Goal: Information Seeking & Learning: Learn about a topic

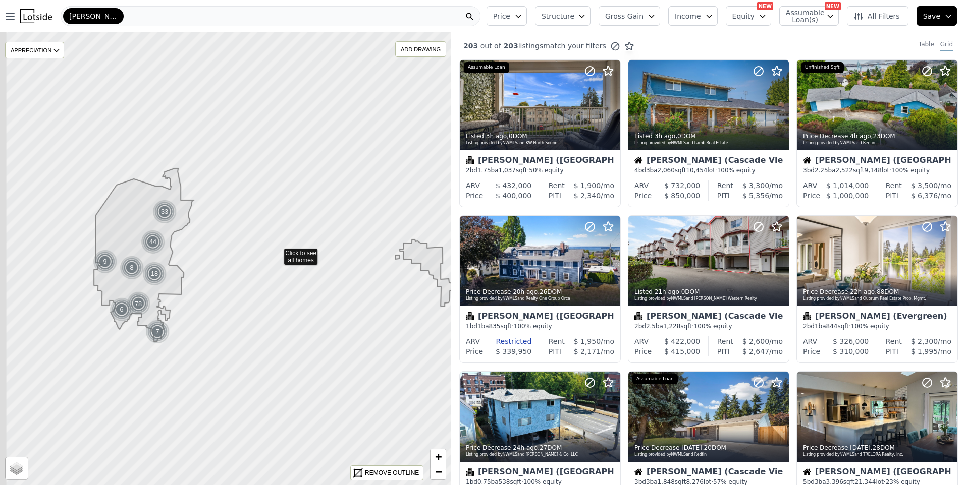
click at [155, 16] on div "[PERSON_NAME]" at bounding box center [271, 16] width 420 height 20
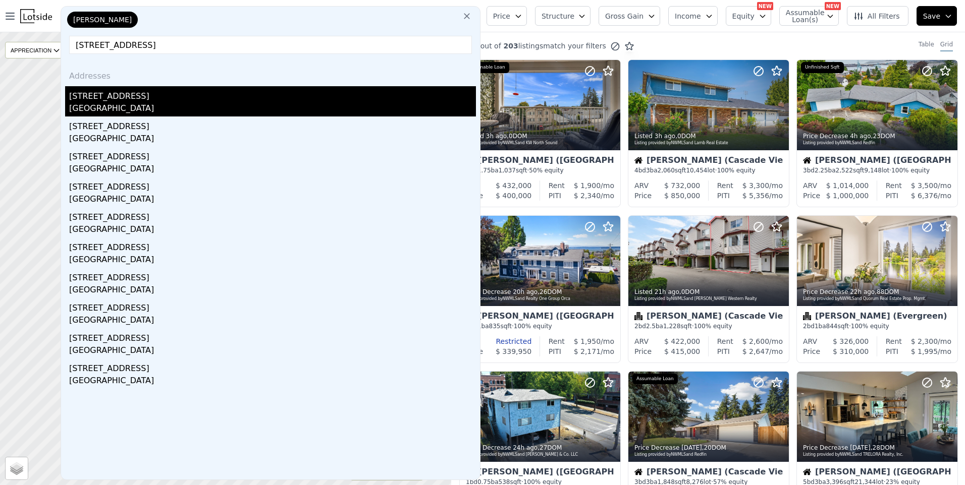
type input "[STREET_ADDRESS]"
click at [103, 106] on div "[GEOGRAPHIC_DATA]" at bounding box center [272, 109] width 407 height 14
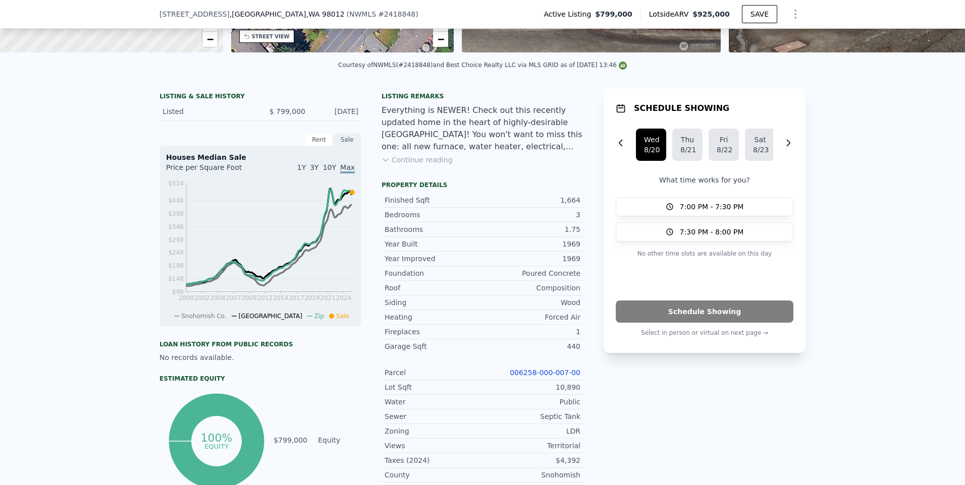
scroll to position [249, 0]
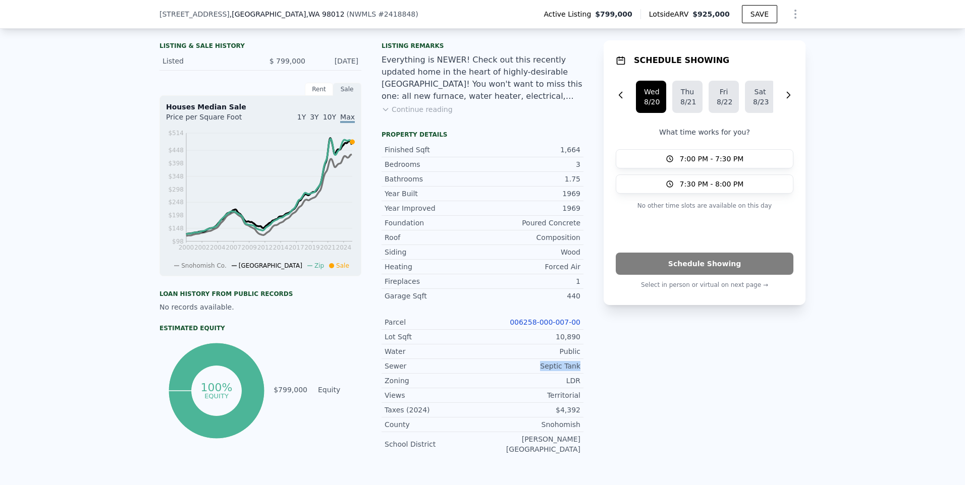
drag, startPoint x: 579, startPoint y: 374, endPoint x: 539, endPoint y: 374, distance: 39.9
click at [539, 374] on div "Sewer Septic Tank" at bounding box center [483, 366] width 202 height 15
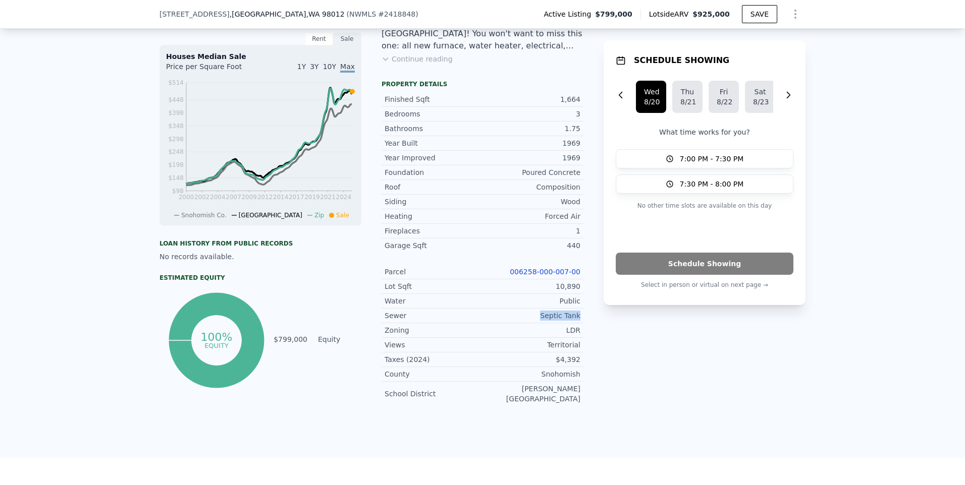
scroll to position [350, 0]
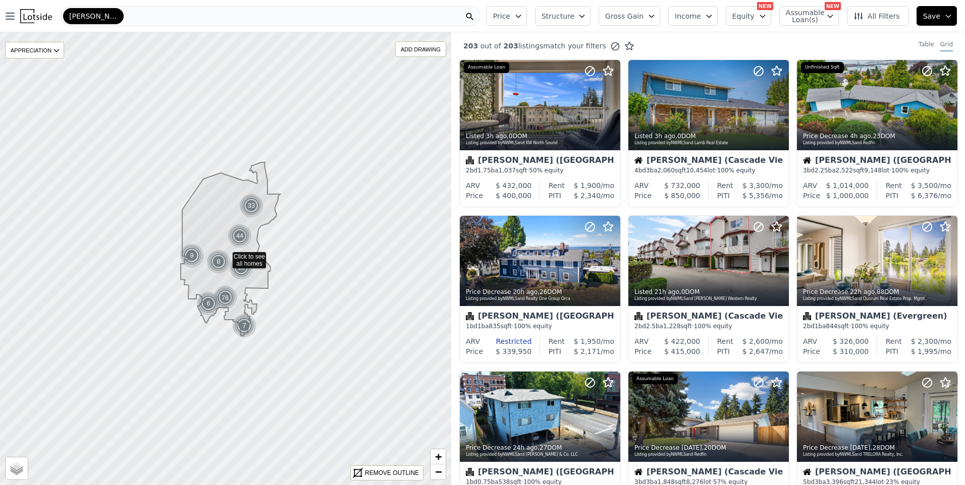
click at [320, 14] on div "[PERSON_NAME]" at bounding box center [271, 16] width 420 height 20
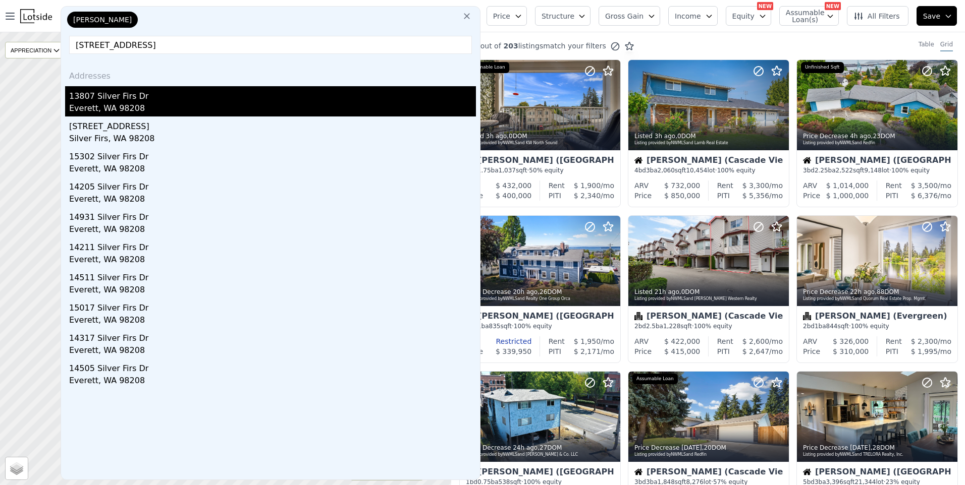
type input "13807 Silver Firs Dr, Everett, WA 98208"
click at [158, 101] on div "13807 Silver Firs Dr" at bounding box center [272, 94] width 407 height 16
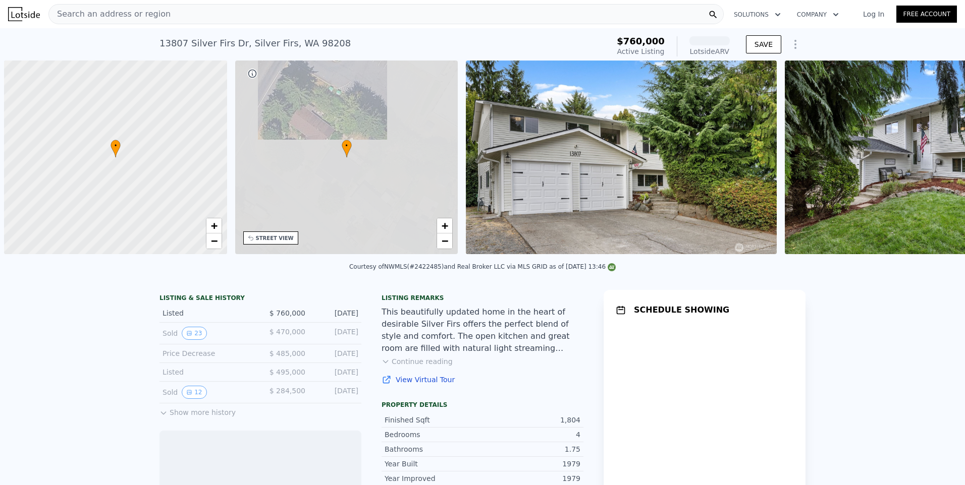
scroll to position [0, 4]
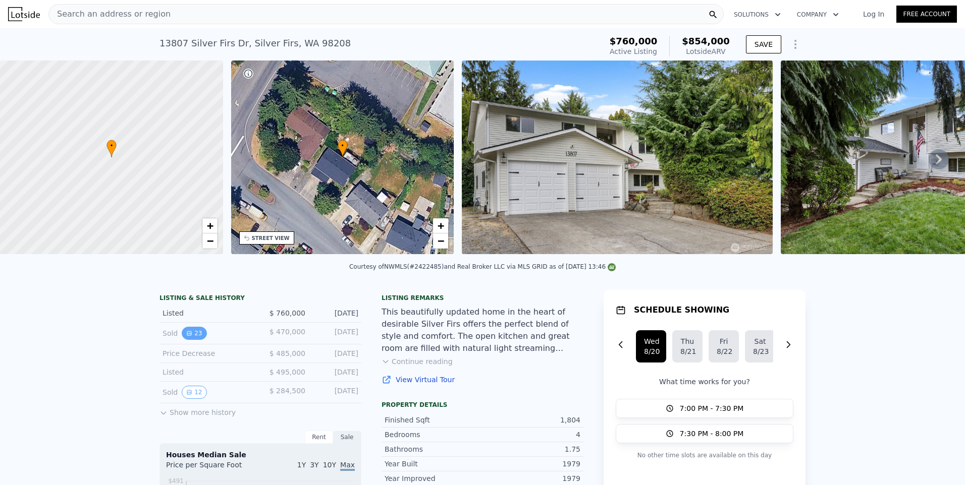
click at [189, 340] on button "23" at bounding box center [194, 333] width 25 height 13
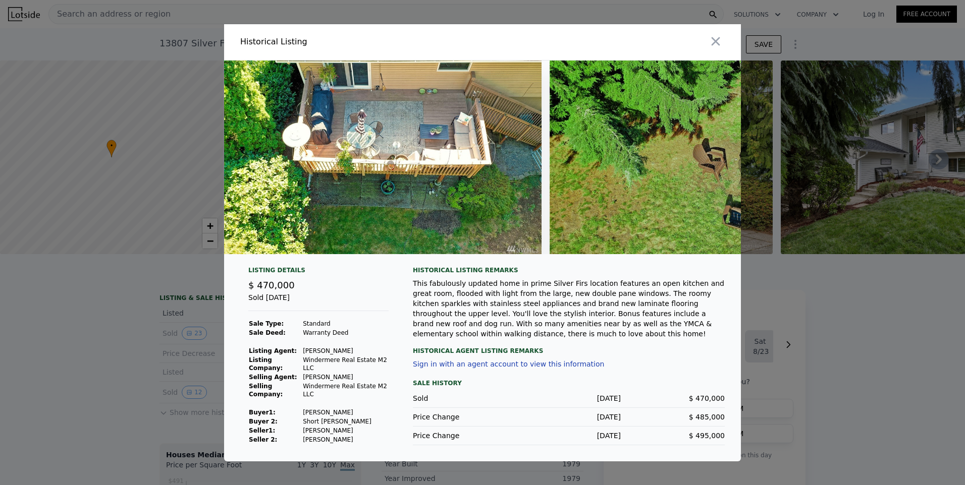
scroll to position [0, 6201]
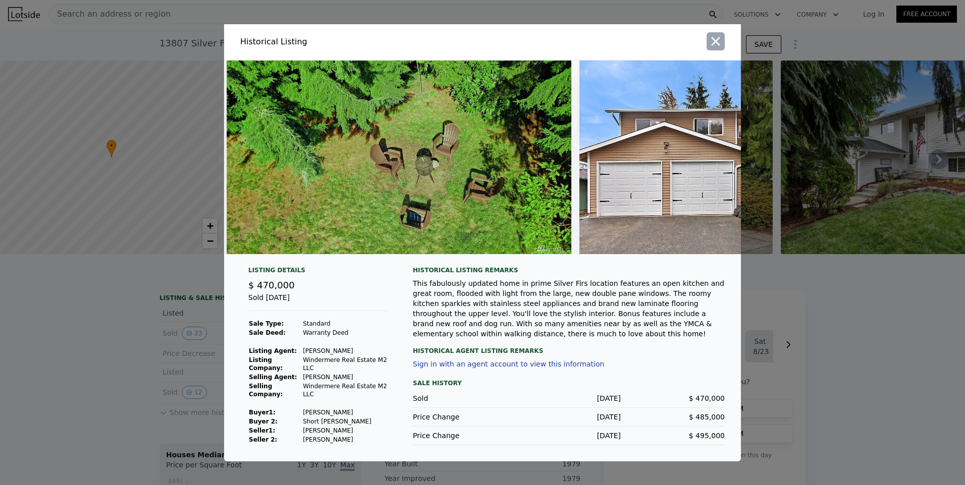
click at [721, 38] on icon "button" at bounding box center [716, 41] width 14 height 14
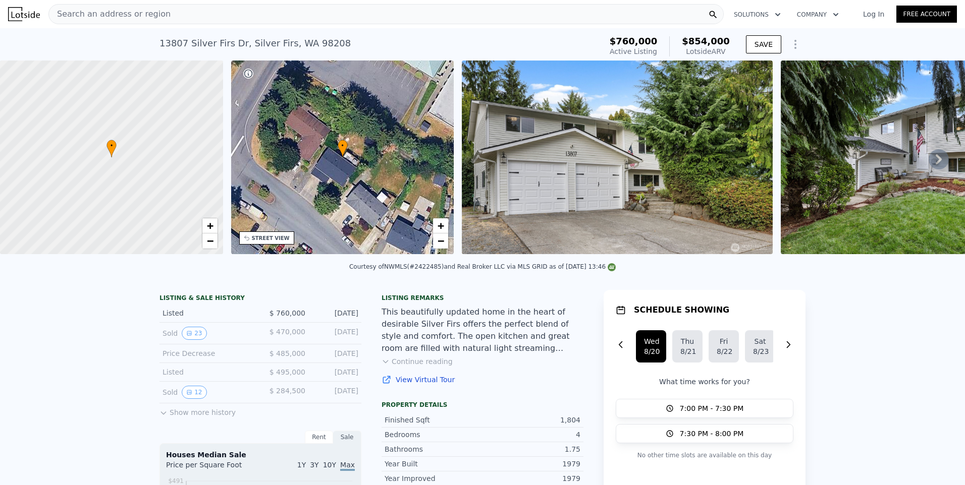
click at [550, 171] on img at bounding box center [617, 158] width 310 height 194
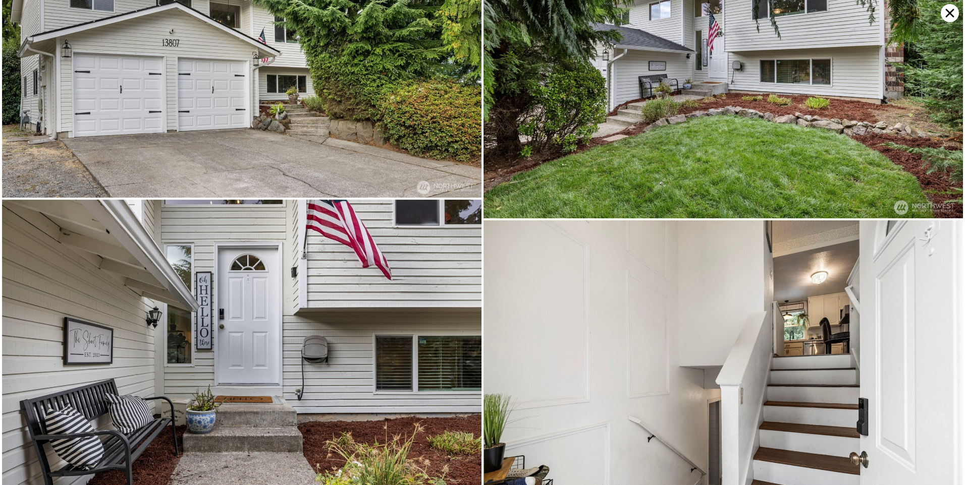
scroll to position [0, 0]
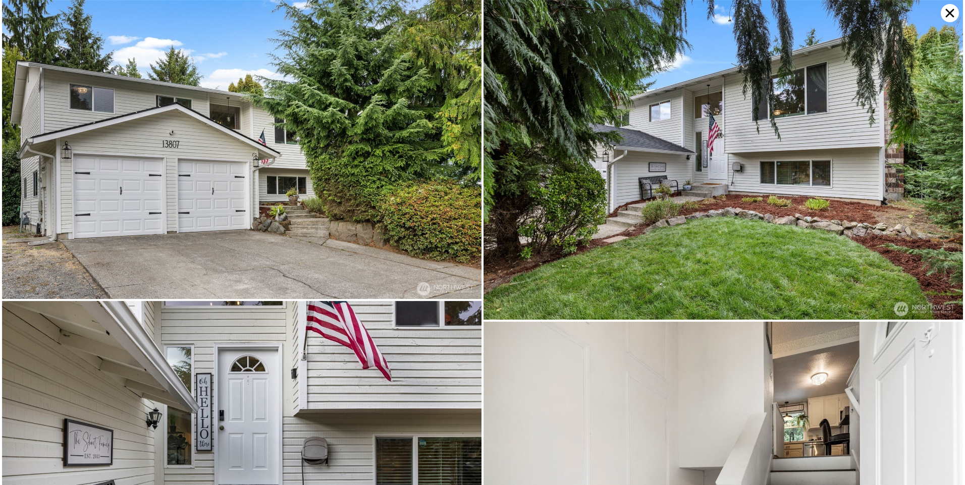
click at [947, 15] on icon at bounding box center [950, 13] width 18 height 18
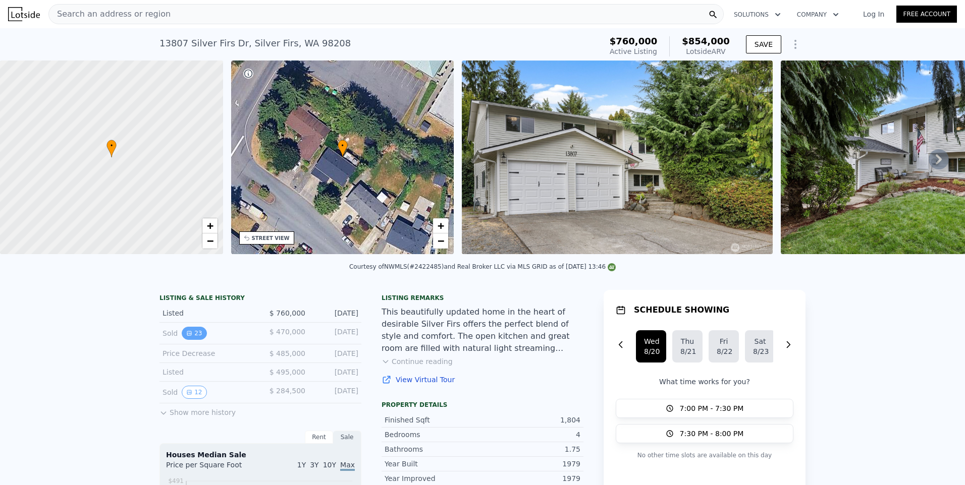
click at [187, 336] on icon "View historical data" at bounding box center [189, 334] width 4 height 4
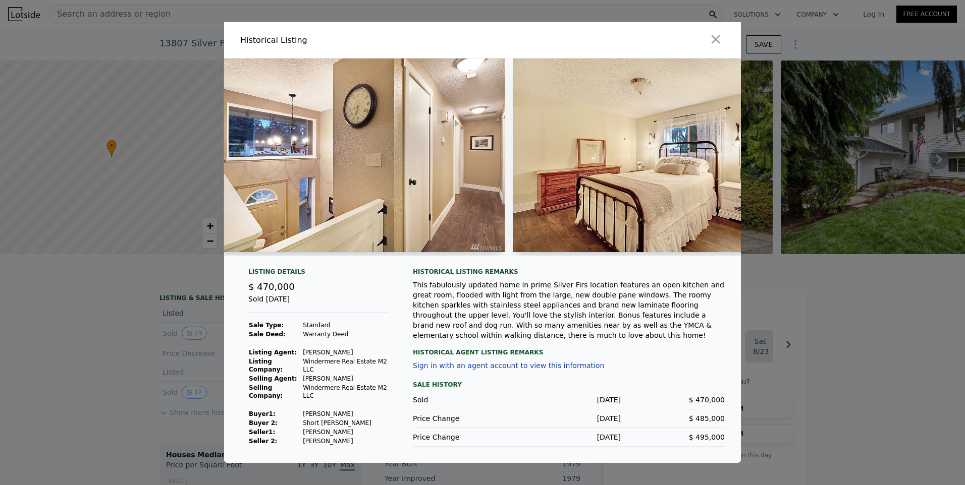
scroll to position [0, 2261]
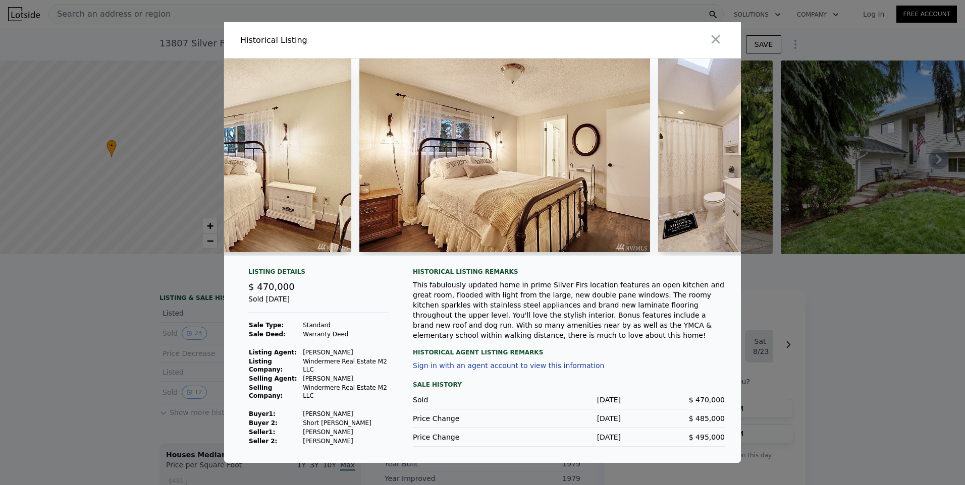
click at [534, 255] on div at bounding box center [504, 157] width 291 height 197
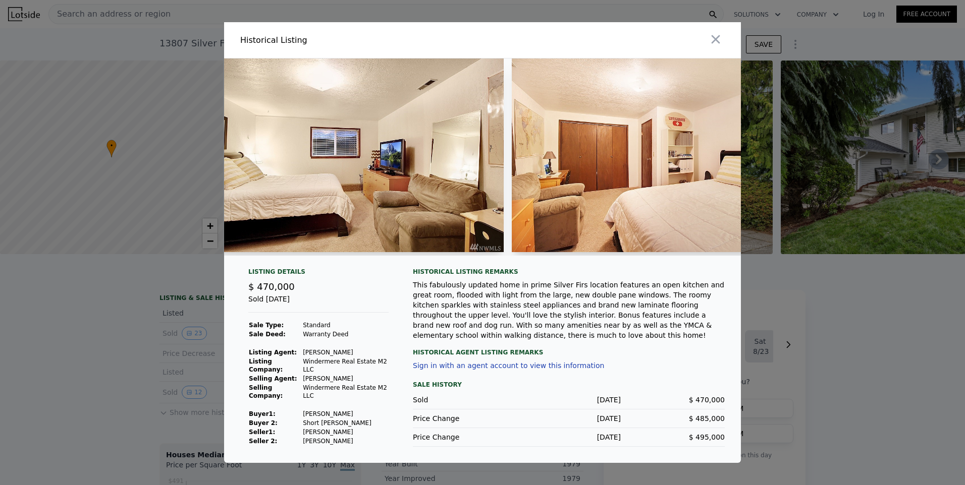
scroll to position [0, 4522]
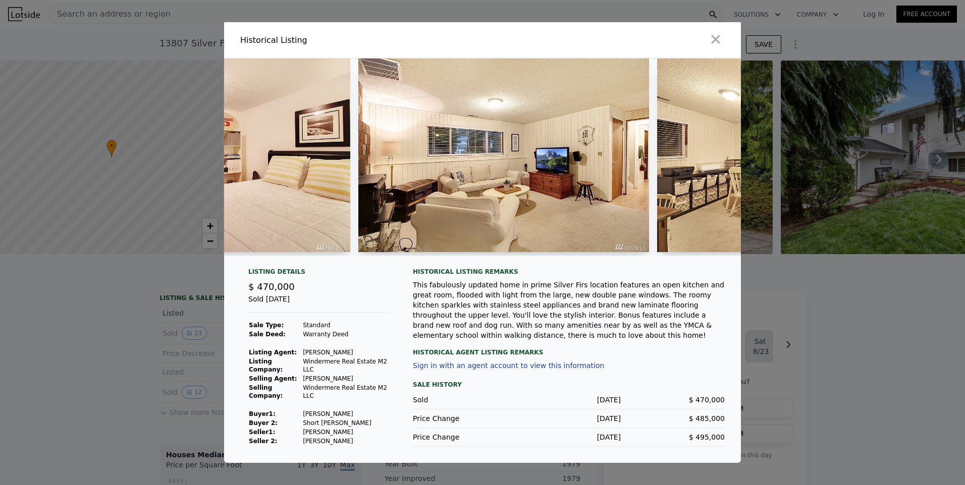
click at [671, 256] on div at bounding box center [802, 157] width 291 height 197
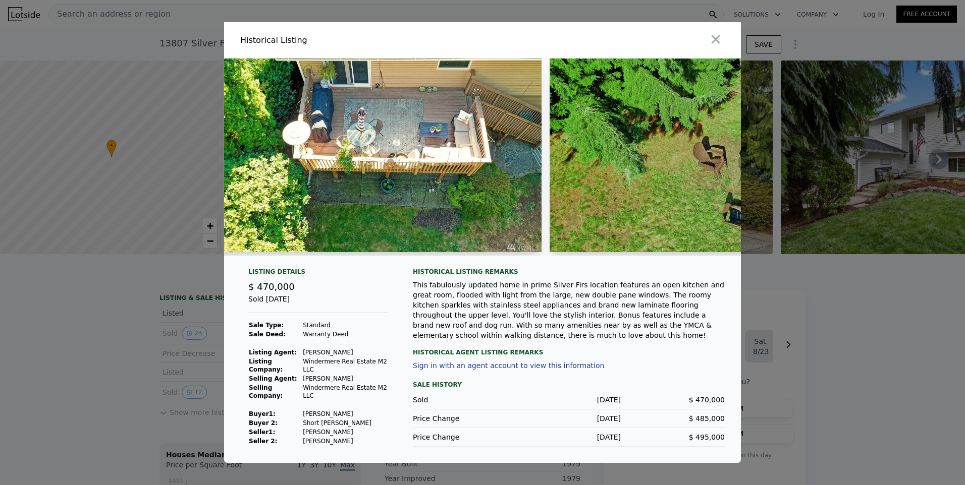
scroll to position [0, 6201]
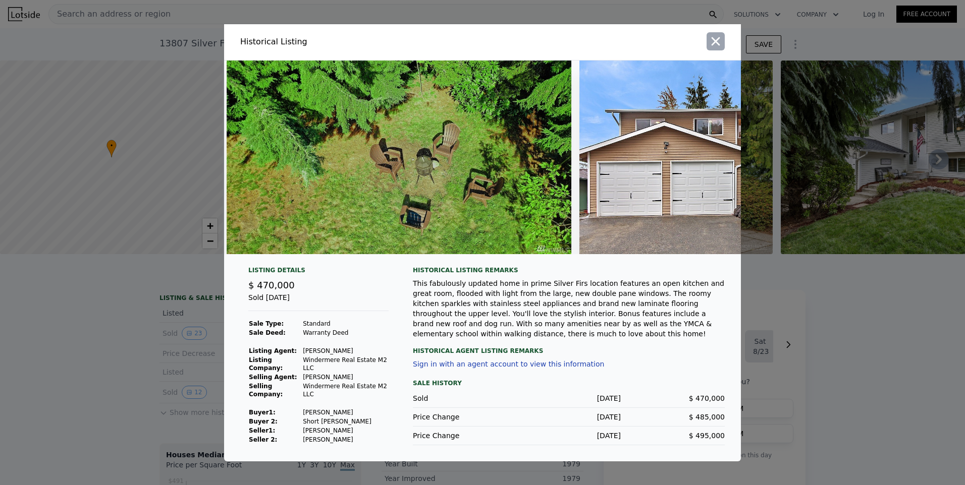
click at [721, 42] on icon "button" at bounding box center [716, 41] width 14 height 14
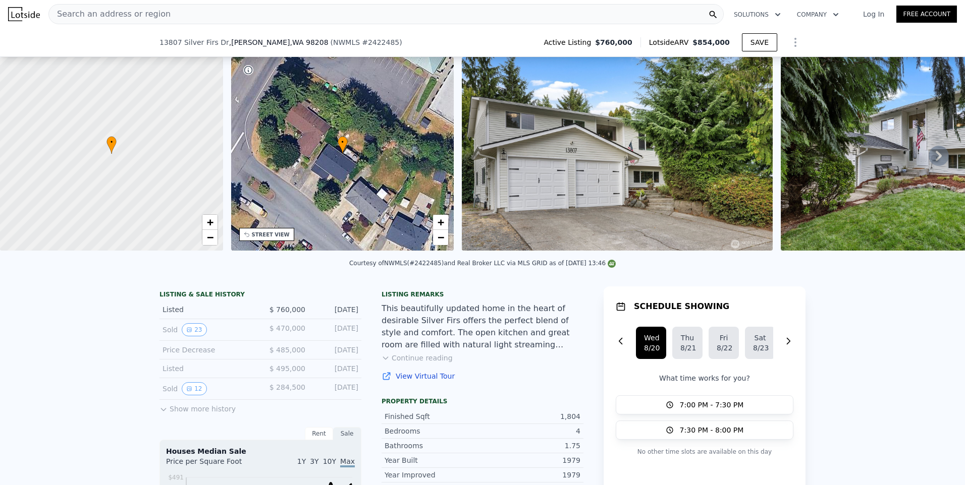
scroll to position [299, 0]
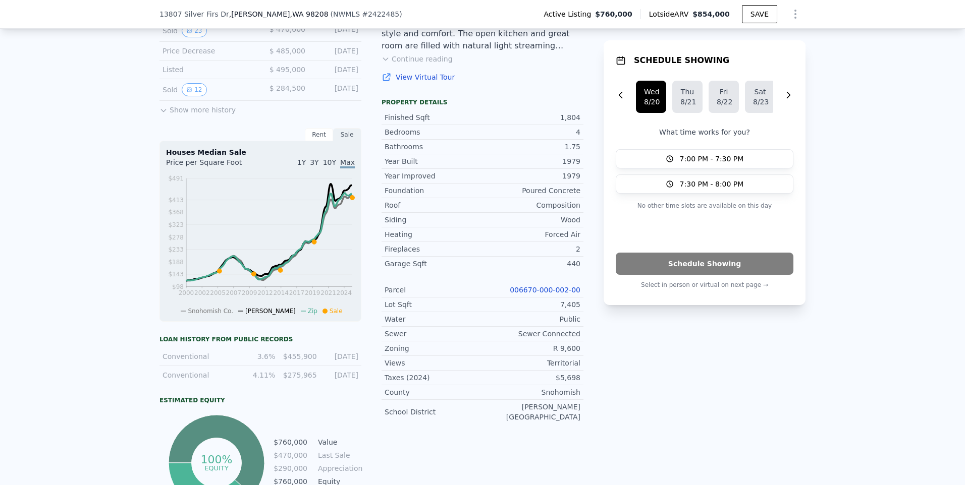
click at [570, 269] on div "440" at bounding box center [531, 264] width 98 height 10
drag, startPoint x: 570, startPoint y: 273, endPoint x: 498, endPoint y: 280, distance: 72.5
click at [498, 280] on div "Year Improved 1979 Foundation Poured Concrete Roof Composition Siding Wood Heat…" at bounding box center [483, 297] width 202 height 256
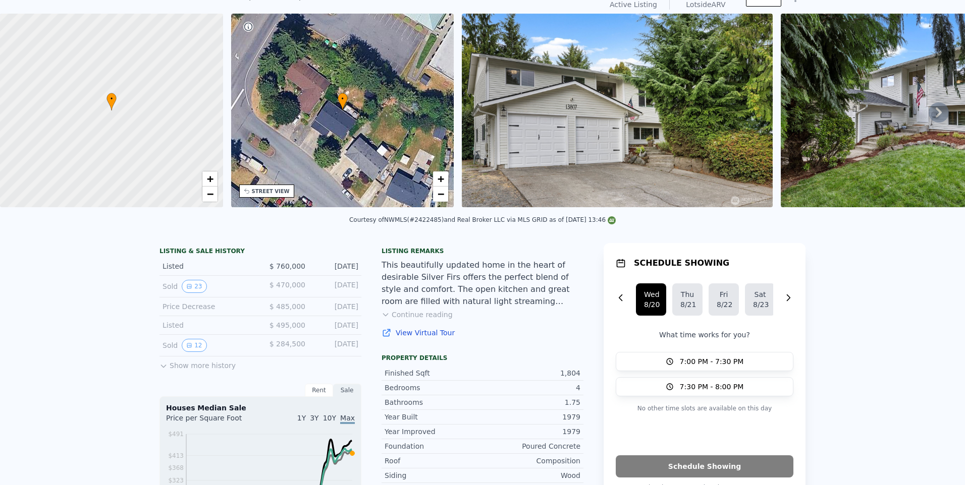
scroll to position [0, 0]
